Goal: Task Accomplishment & Management: Complete application form

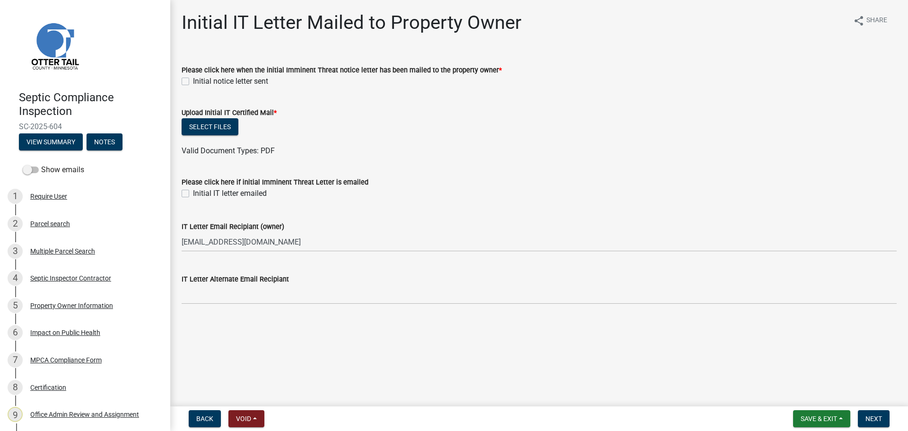
click at [193, 81] on label "Initial notice letter sent" at bounding box center [230, 81] width 75 height 11
click at [193, 81] on input "Initial notice letter sent" at bounding box center [196, 79] width 6 height 6
checkbox input "true"
click at [214, 127] on button "Select files" at bounding box center [210, 126] width 57 height 17
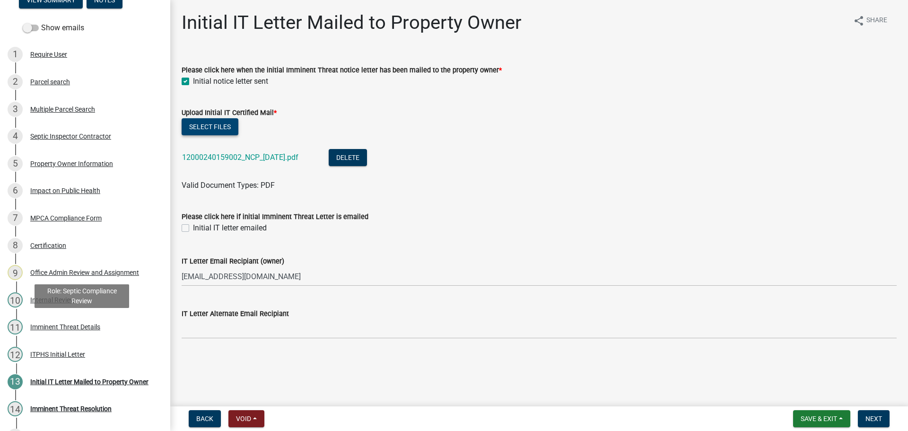
scroll to position [165, 0]
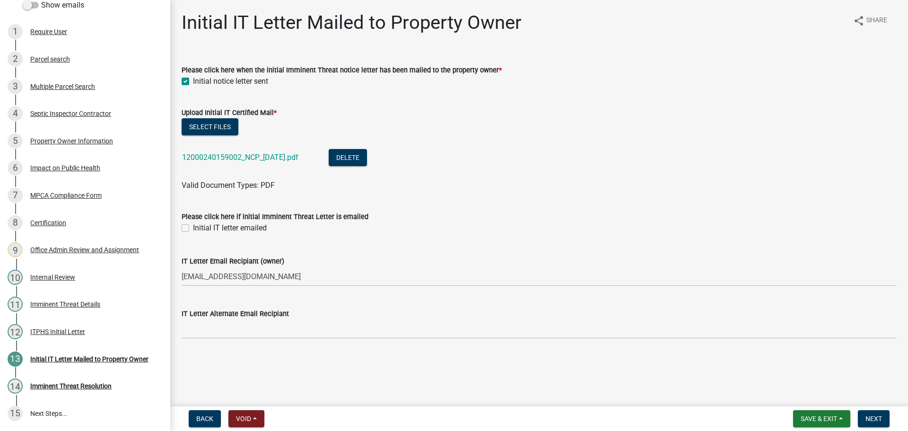
click at [193, 227] on label "Initial IT letter emailed" at bounding box center [230, 227] width 74 height 11
click at [193, 227] on input "Initial IT letter emailed" at bounding box center [196, 225] width 6 height 6
checkbox input "true"
drag, startPoint x: 881, startPoint y: 420, endPoint x: 498, endPoint y: 109, distance: 493.8
click at [498, 109] on wm-app "Septic Compliance Inspection SC-2025-604 View Summary Notes Show emails 1 Requi…" at bounding box center [454, 215] width 908 height 431
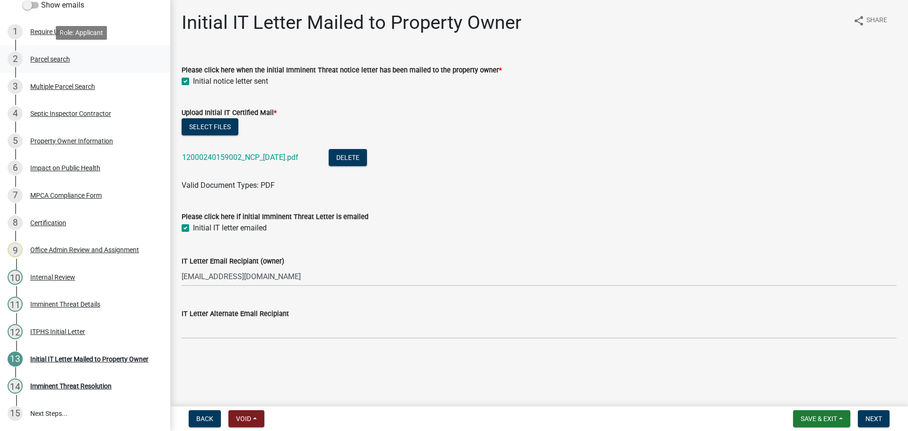
click at [54, 59] on div "Parcel search" at bounding box center [50, 59] width 40 height 7
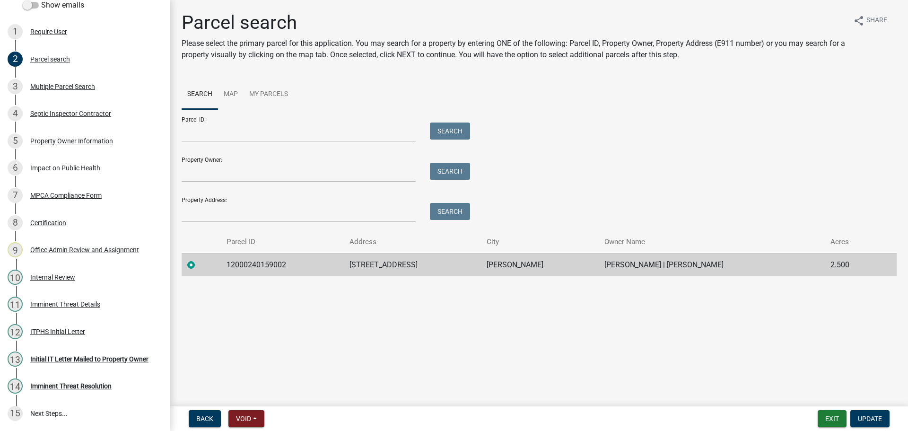
click at [256, 264] on td "12000240159002" at bounding box center [282, 264] width 122 height 23
click at [256, 263] on td "12000240159002" at bounding box center [282, 264] width 122 height 23
drag, startPoint x: 288, startPoint y: 268, endPoint x: 228, endPoint y: 266, distance: 59.6
click at [228, 266] on td "12000240159002" at bounding box center [282, 264] width 122 height 23
copy td "12000240159002"
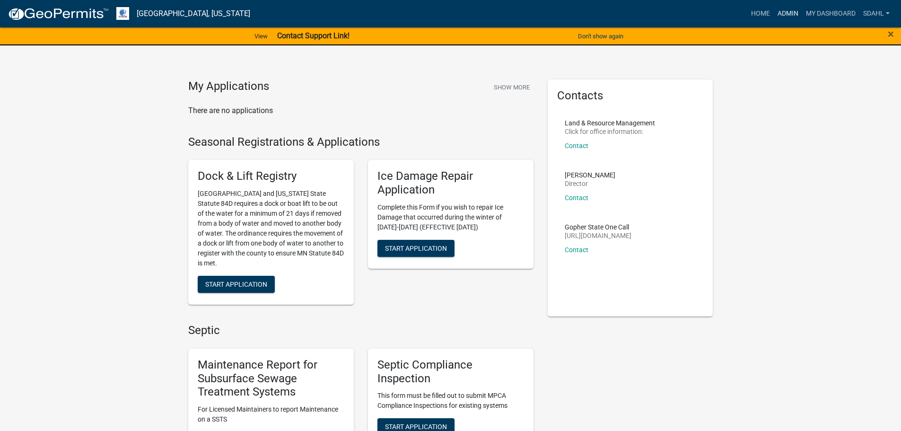
click at [792, 11] on link "Admin" at bounding box center [788, 14] width 28 height 18
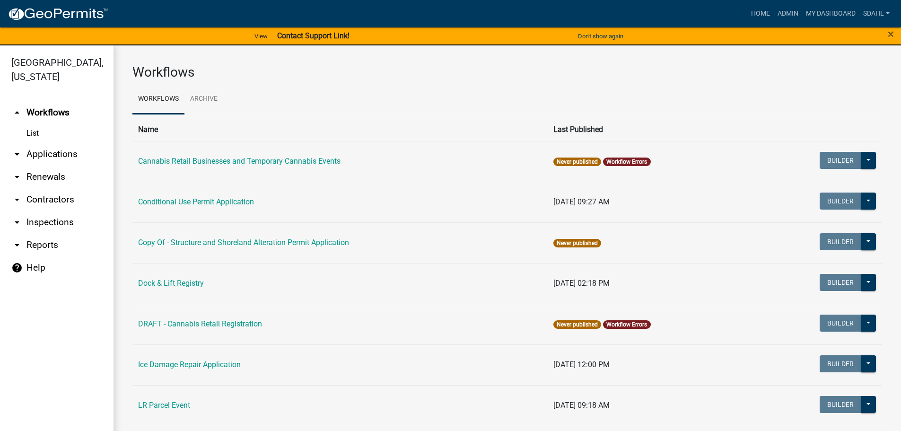
click at [40, 152] on link "arrow_drop_down Applications" at bounding box center [56, 154] width 113 height 23
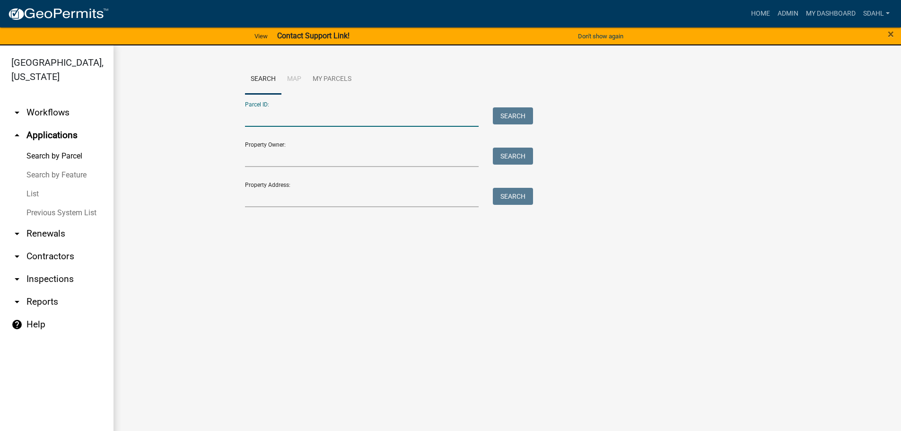
click at [323, 109] on input "Parcel ID:" at bounding box center [362, 116] width 234 height 19
paste input "12000240159002"
type input "12000240159002"
click at [520, 115] on button "Search" at bounding box center [513, 115] width 40 height 17
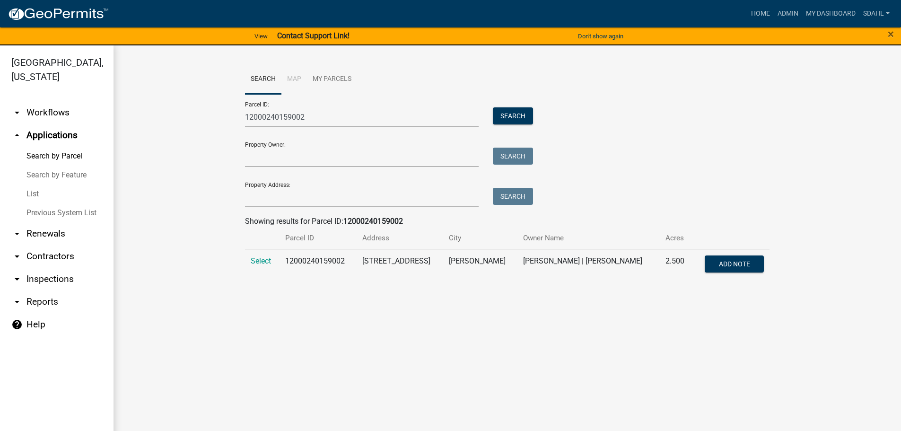
drag, startPoint x: 263, startPoint y: 258, endPoint x: 234, endPoint y: 254, distance: 29.6
click at [263, 258] on span "Select" at bounding box center [261, 260] width 20 height 9
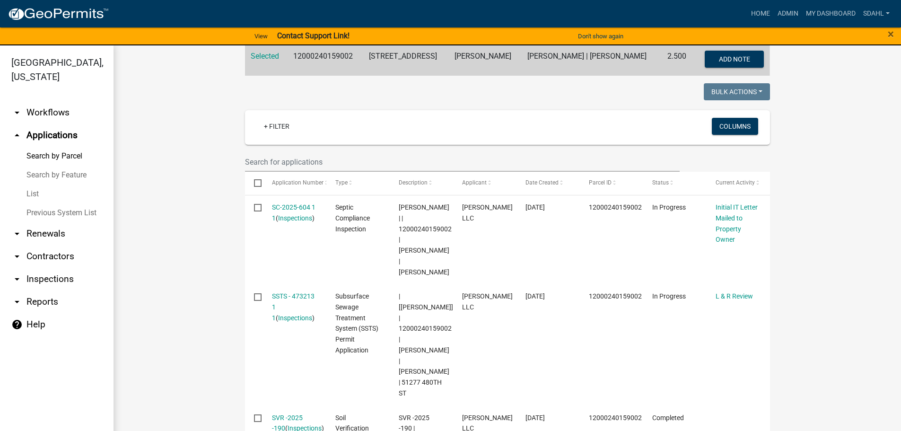
scroll to position [221, 0]
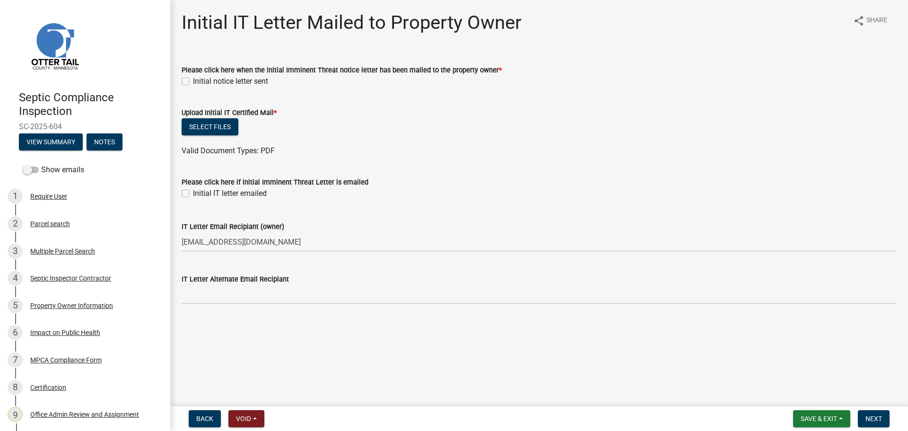
click at [193, 78] on label "Initial notice letter sent" at bounding box center [230, 81] width 75 height 11
click at [193, 78] on input "Initial notice letter sent" at bounding box center [196, 79] width 6 height 6
checkbox input "true"
click at [211, 122] on button "Select files" at bounding box center [210, 126] width 57 height 17
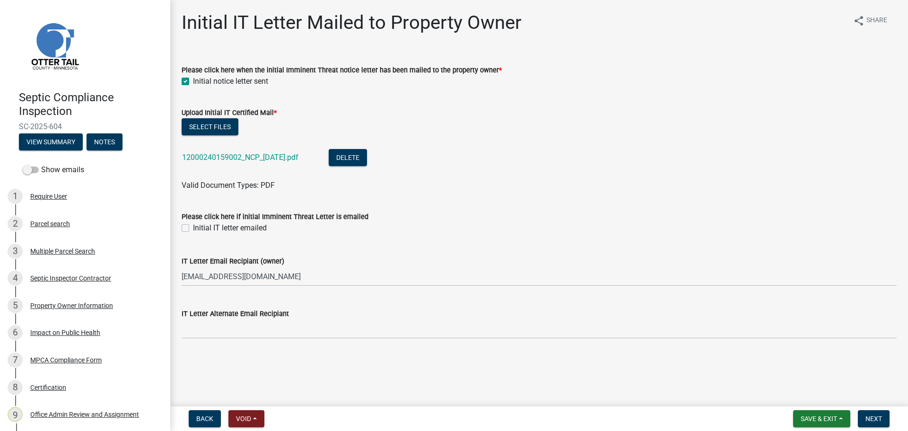
click at [193, 228] on label "Initial IT letter emailed" at bounding box center [230, 227] width 74 height 11
click at [193, 228] on input "Initial IT letter emailed" at bounding box center [196, 225] width 6 height 6
checkbox input "true"
click at [877, 418] on span "Next" at bounding box center [873, 419] width 17 height 8
